Goal: Information Seeking & Learning: Learn about a topic

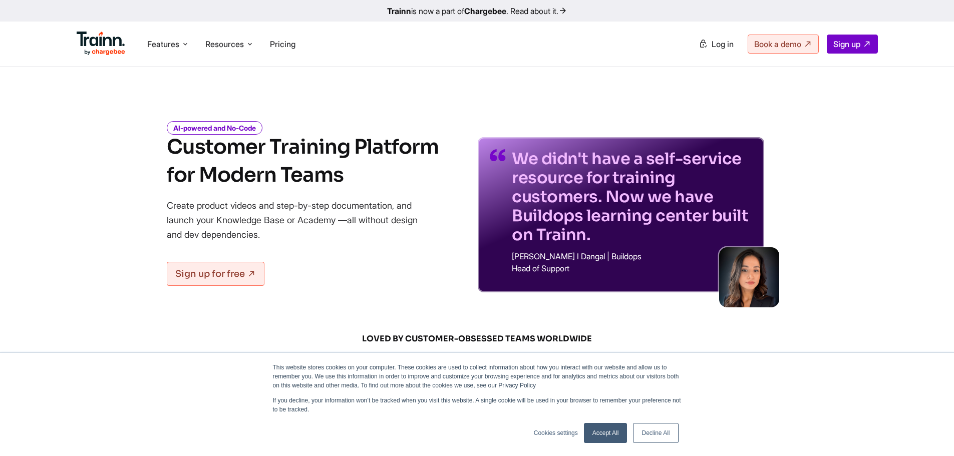
click at [651, 432] on link "Decline All" at bounding box center [655, 433] width 45 height 20
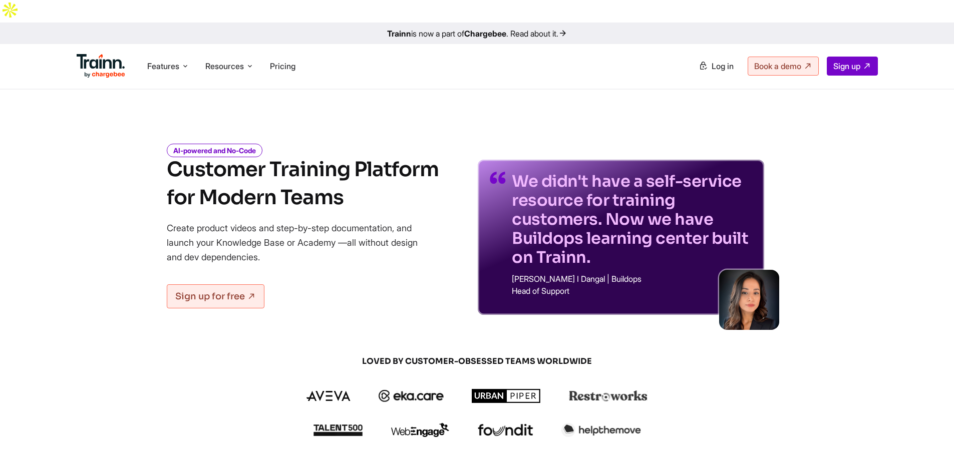
click at [281, 61] on span "Pricing" at bounding box center [283, 66] width 26 height 10
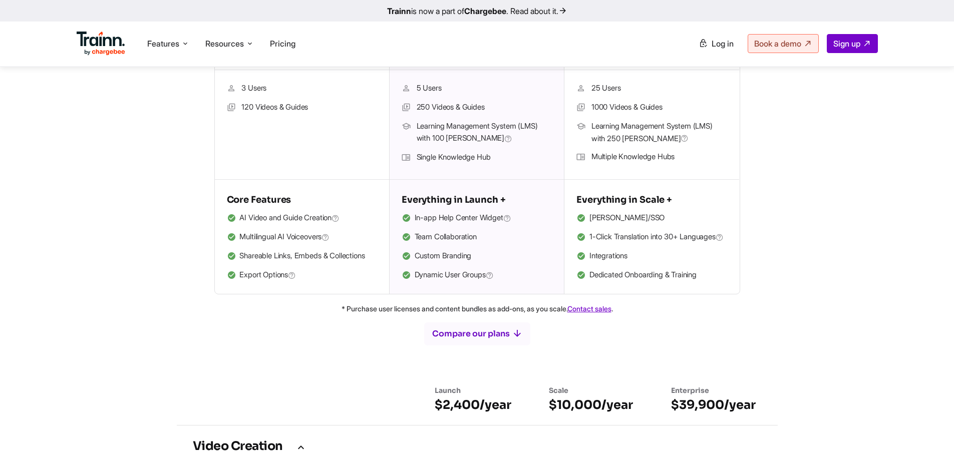
scroll to position [300, 0]
click at [102, 200] on section "Launch For teams focused on creating professional training content $3,600 /year…" at bounding box center [477, 101] width 841 height 386
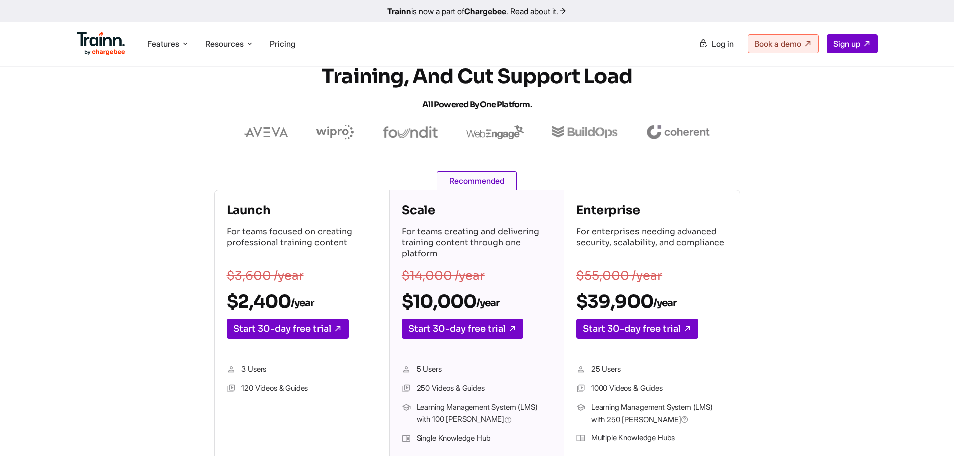
scroll to position [0, 0]
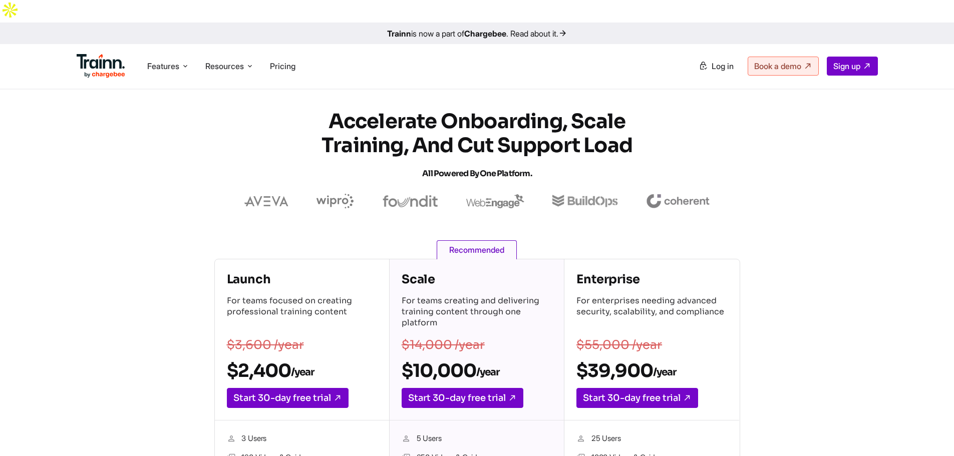
drag, startPoint x: 851, startPoint y: 180, endPoint x: 851, endPoint y: 162, distance: 18.0
drag, startPoint x: 851, startPoint y: 162, endPoint x: 865, endPoint y: 108, distance: 56.5
click at [865, 110] on section "Accelerate Onboarding, Scale Training, and Cut Support Load All Powered by One …" at bounding box center [477, 159] width 841 height 99
